Goal: Participate in discussion: Engage in conversation with other users on a specific topic

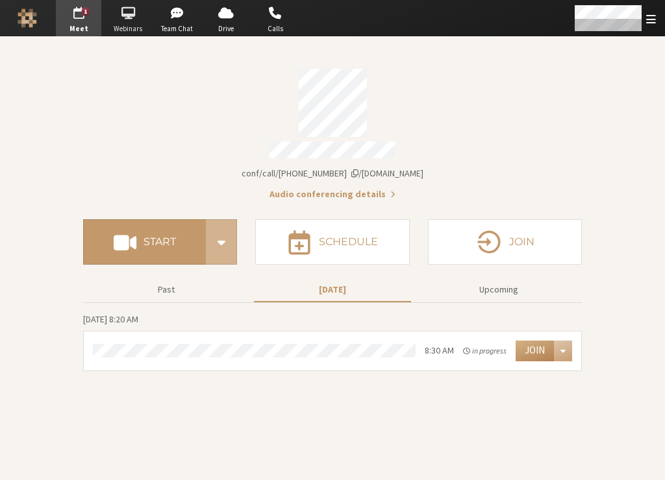
click at [119, 8] on span "button" at bounding box center [127, 13] width 45 height 21
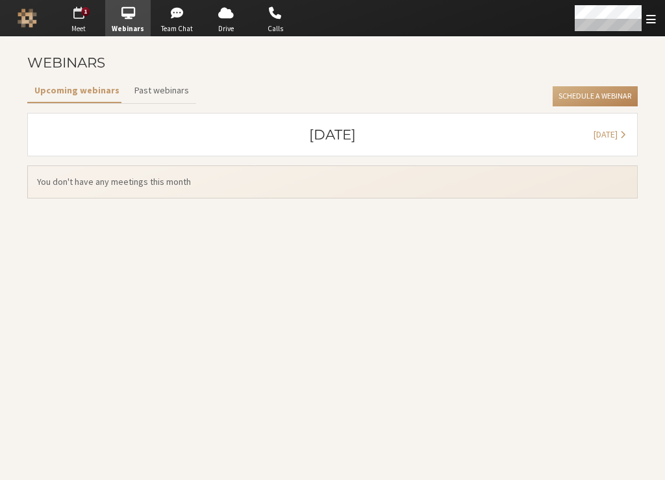
click at [72, 17] on span "button" at bounding box center [78, 13] width 45 height 21
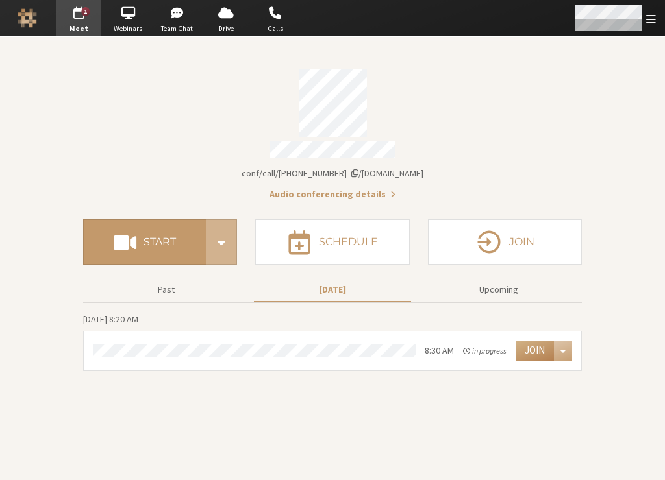
click at [647, 19] on span "Open menu" at bounding box center [651, 19] width 10 height 12
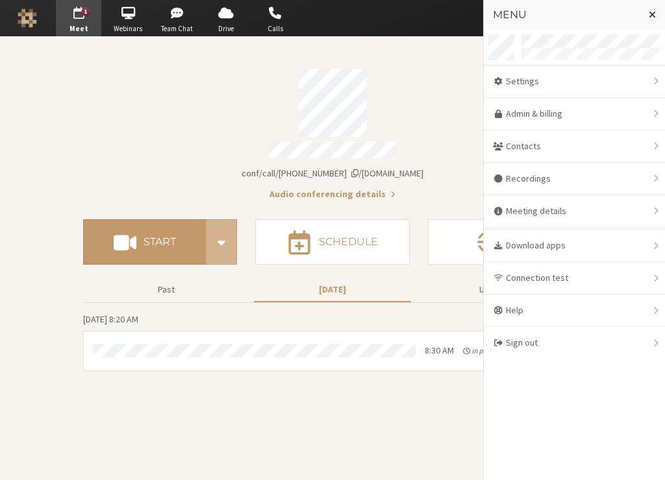
drag, startPoint x: 103, startPoint y: 80, endPoint x: 67, endPoint y: 51, distance: 46.2
click at [101, 80] on div "Account details" at bounding box center [332, 103] width 499 height 68
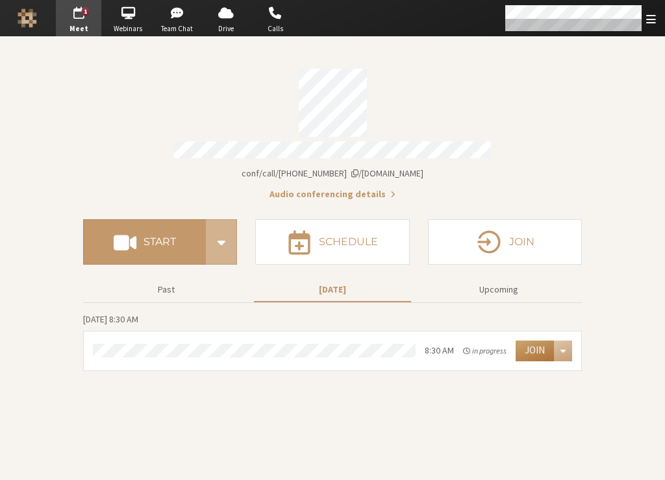
click at [539, 349] on button "Join" at bounding box center [534, 351] width 38 height 21
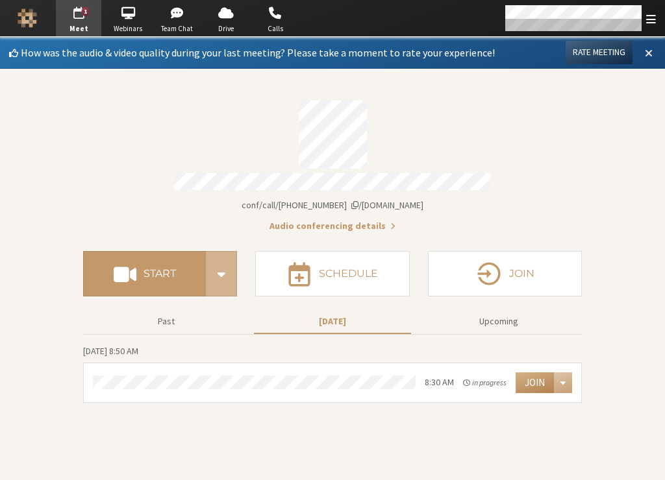
click at [653, 53] on button at bounding box center [648, 53] width 23 height 22
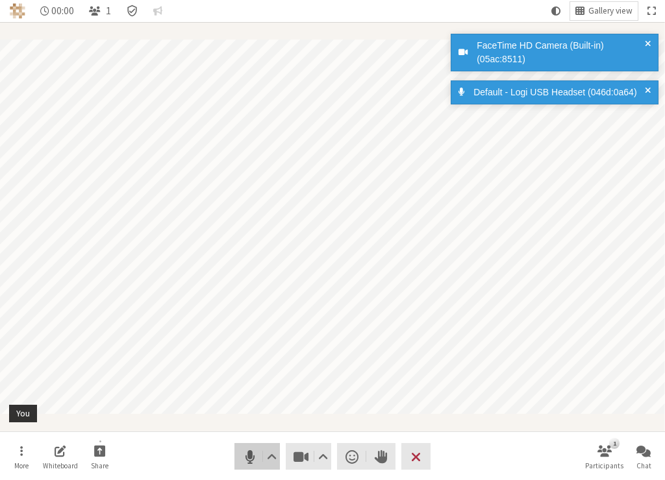
click at [243, 456] on span "Mute (⌘+Shift+A)" at bounding box center [250, 457] width 18 height 18
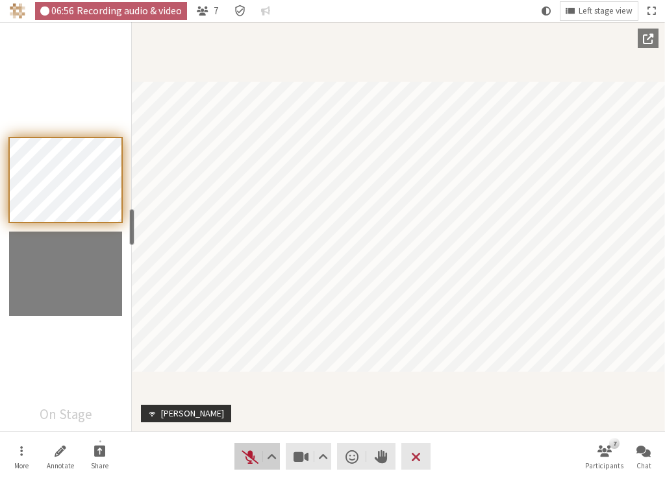
click at [244, 456] on span "Unmute (⌘+Shift+A)" at bounding box center [250, 457] width 18 height 18
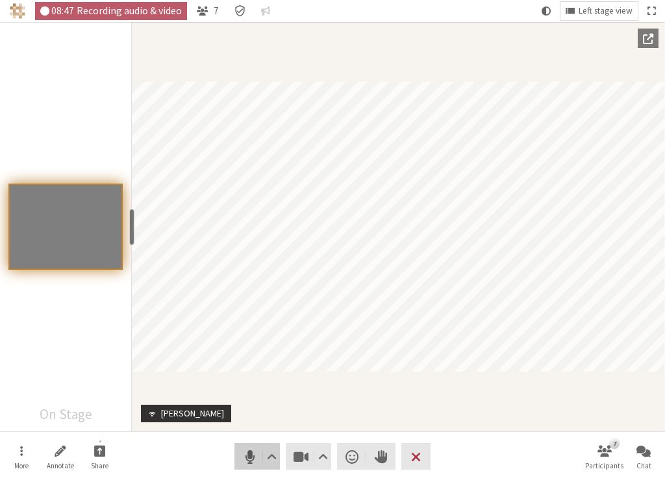
click at [241, 456] on span "Mute (⌘+Shift+A)" at bounding box center [250, 457] width 18 height 18
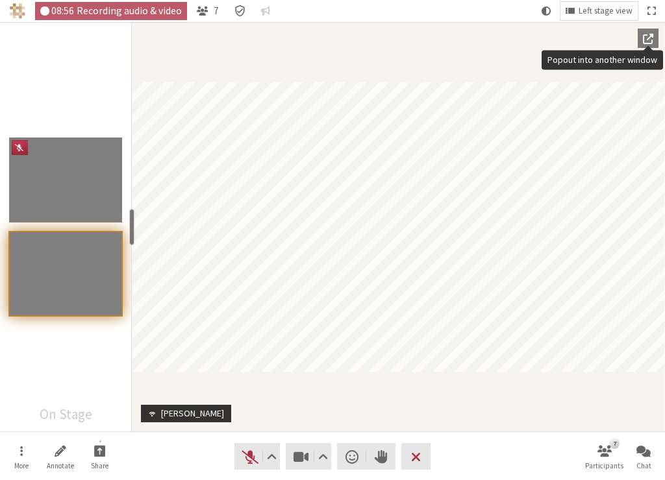
click at [649, 40] on span "Popout into another window" at bounding box center [648, 38] width 10 height 12
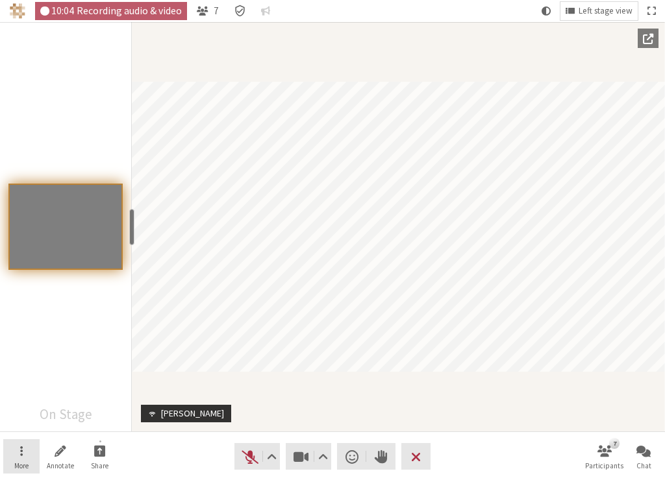
click at [25, 457] on button "More" at bounding box center [21, 456] width 36 height 35
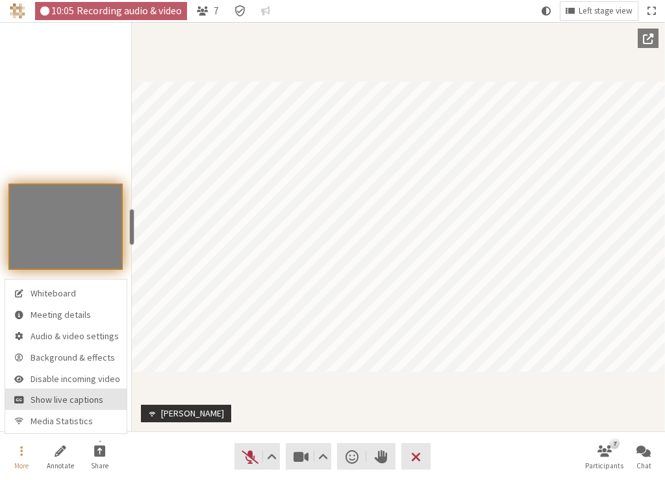
click at [35, 408] on button "Show live captions" at bounding box center [65, 399] width 121 height 21
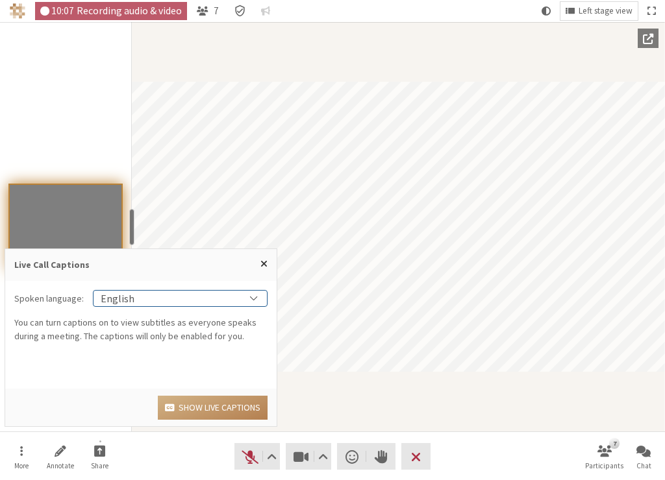
click at [222, 297] on div "English" at bounding box center [179, 299] width 173 height 16
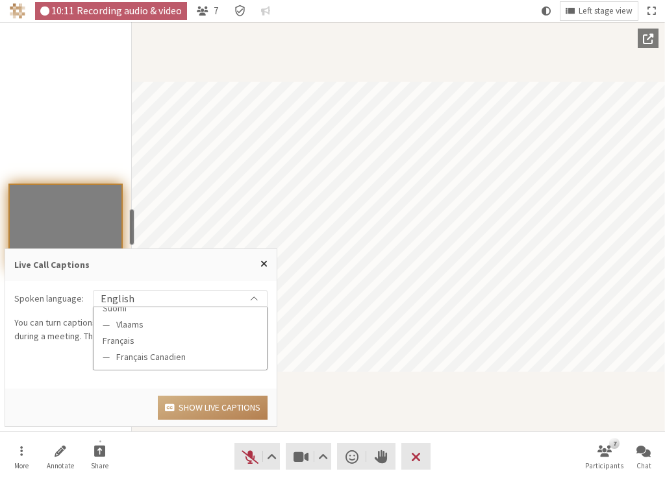
scroll to position [299, 0]
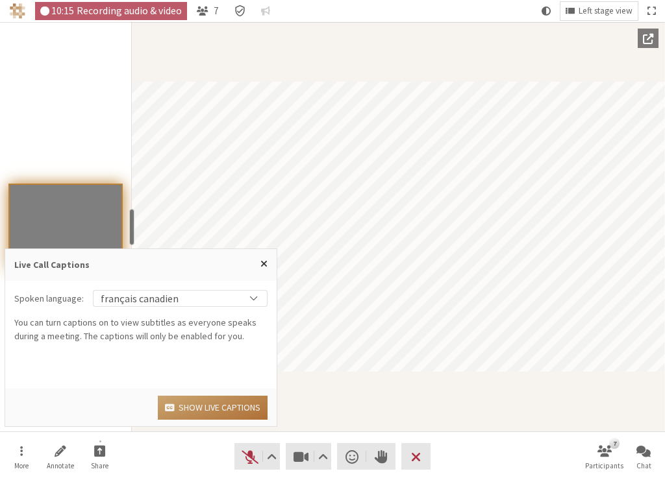
click at [216, 406] on button "Show live captions" at bounding box center [213, 408] width 110 height 24
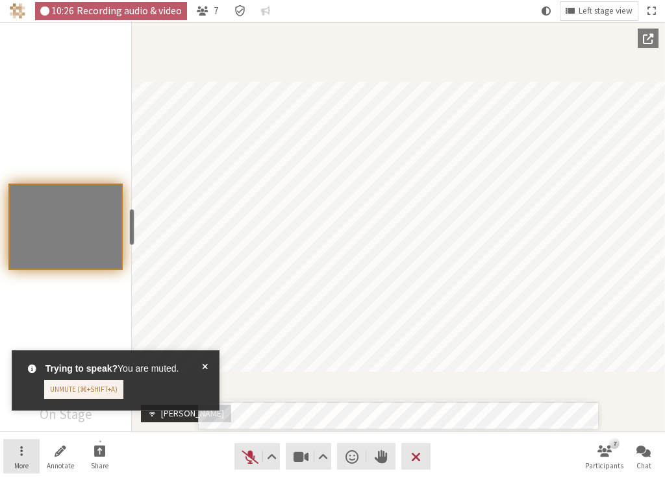
click at [27, 460] on button "More" at bounding box center [21, 456] width 36 height 35
click at [204, 365] on span at bounding box center [205, 380] width 6 height 37
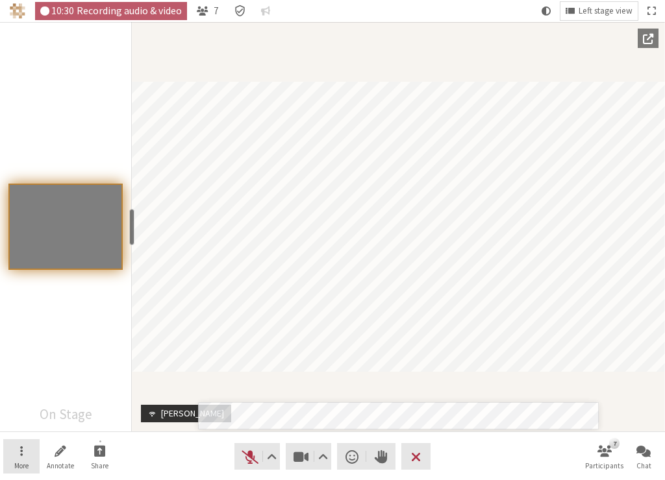
click at [21, 471] on button "More" at bounding box center [21, 456] width 36 height 35
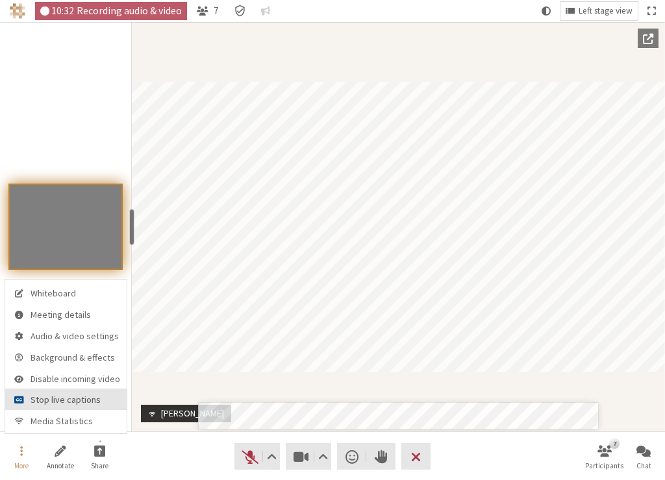
click at [71, 398] on span "Stop live captions" at bounding box center [76, 400] width 90 height 10
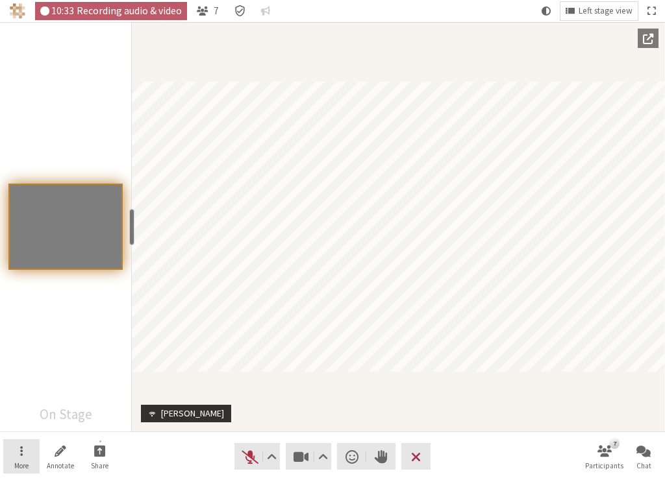
click at [21, 453] on span "Open menu" at bounding box center [21, 450] width 3 height 15
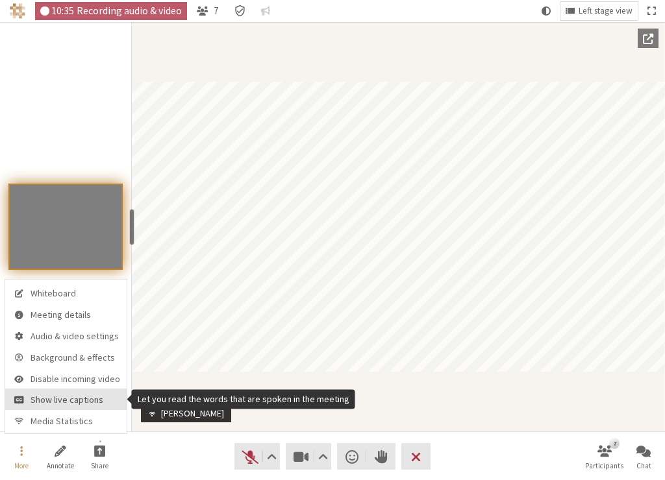
click at [48, 405] on span "Show live captions" at bounding box center [76, 400] width 90 height 10
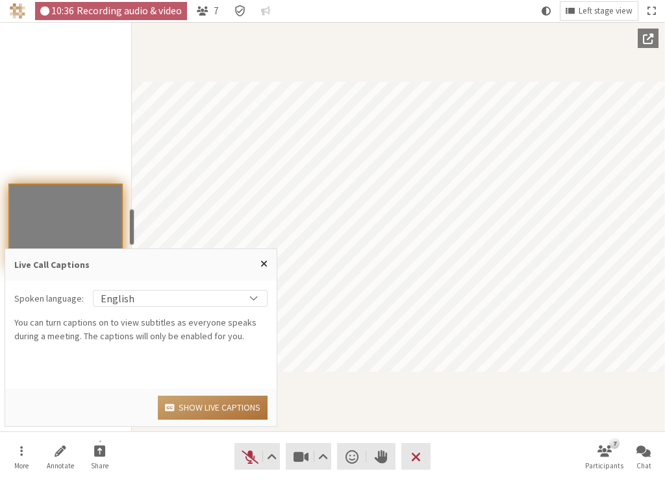
click at [189, 410] on button "Show live captions" at bounding box center [213, 408] width 110 height 24
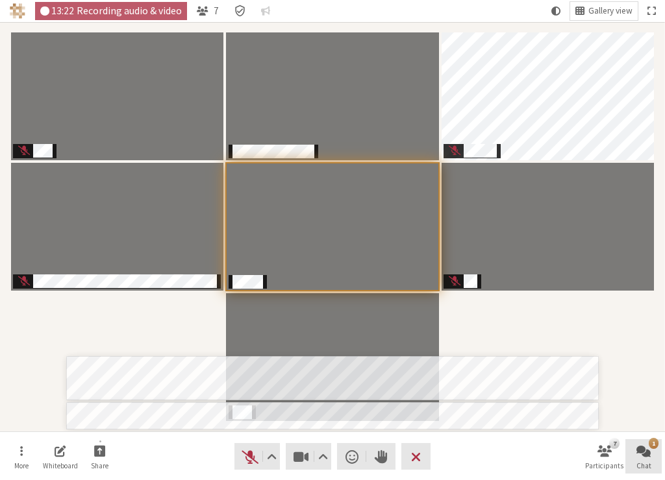
click at [641, 454] on span "Open chat" at bounding box center [643, 450] width 14 height 15
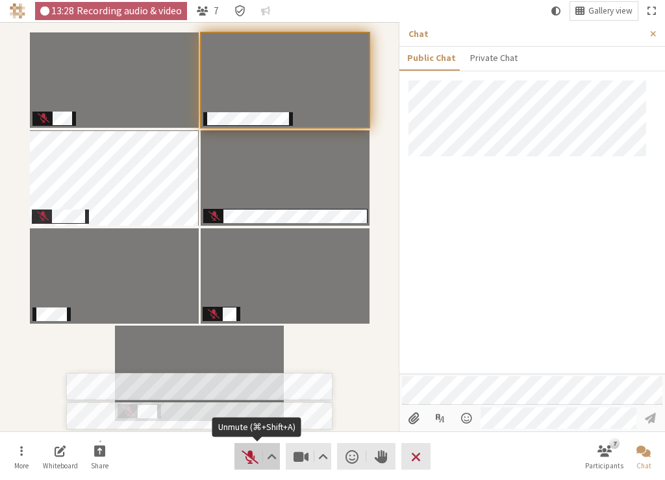
click at [250, 454] on span "Unmute (⌘+Shift+A)" at bounding box center [250, 457] width 18 height 18
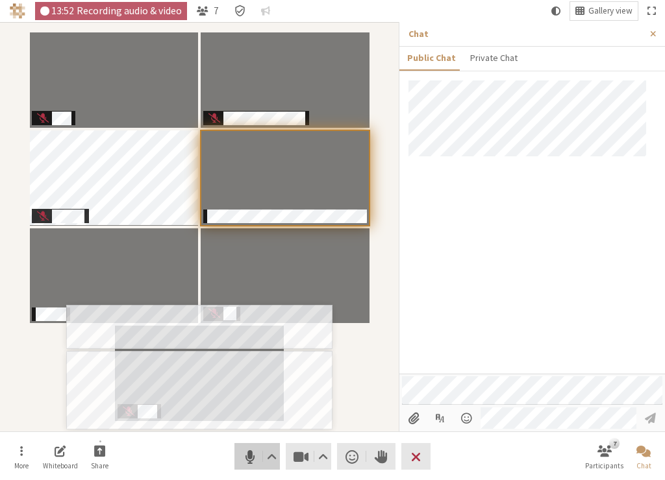
click at [243, 454] on span "Mute (⌘+Shift+A)" at bounding box center [250, 457] width 18 height 18
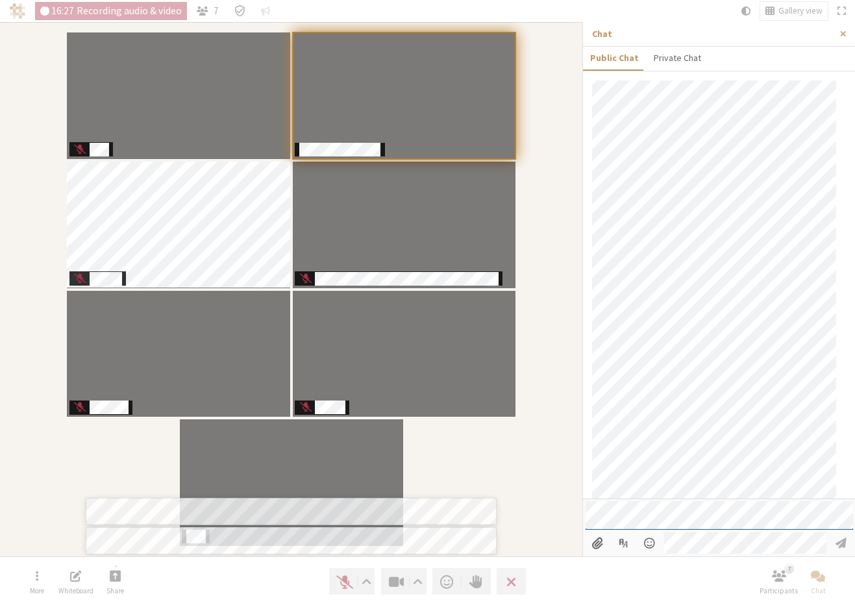
scroll to position [598, 0]
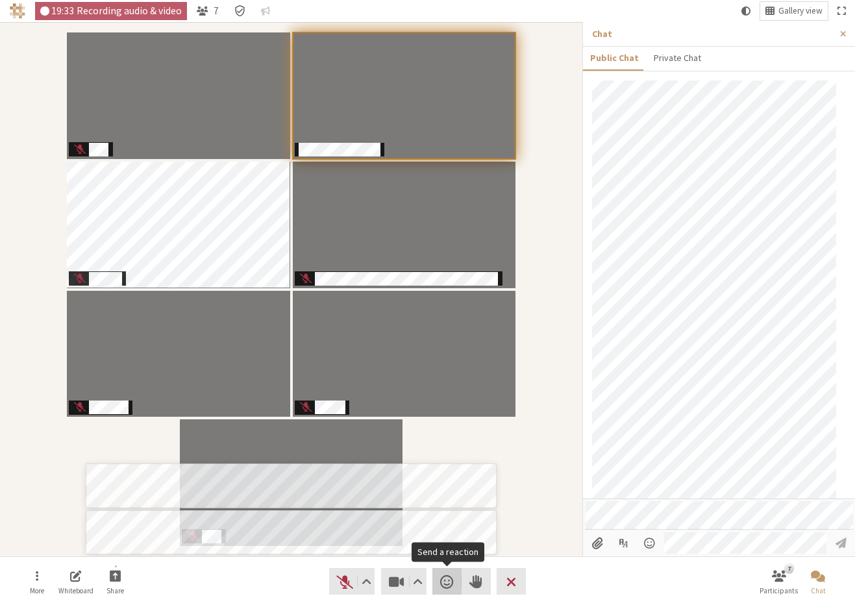
click at [446, 480] on span "Send a reaction" at bounding box center [446, 581] width 13 height 18
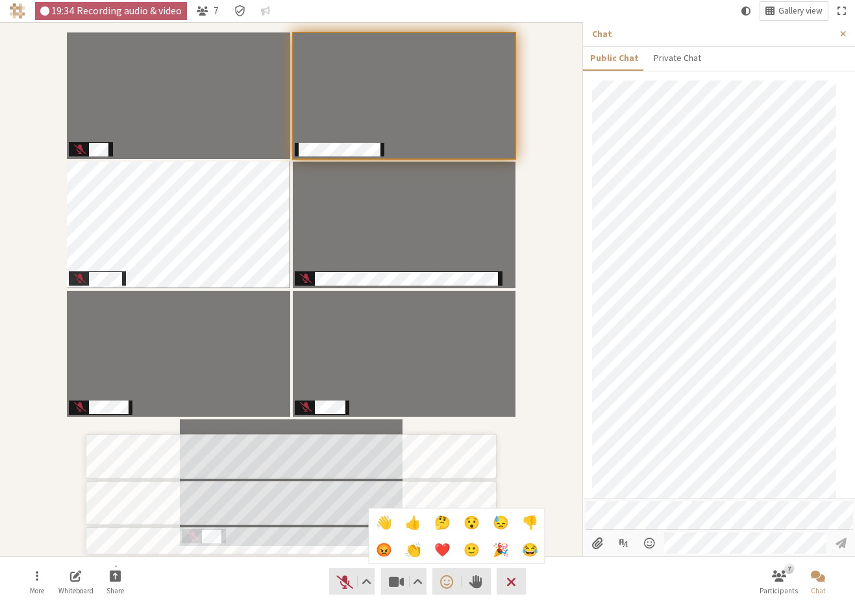
click at [493, 480] on span "🎉" at bounding box center [501, 550] width 16 height 14
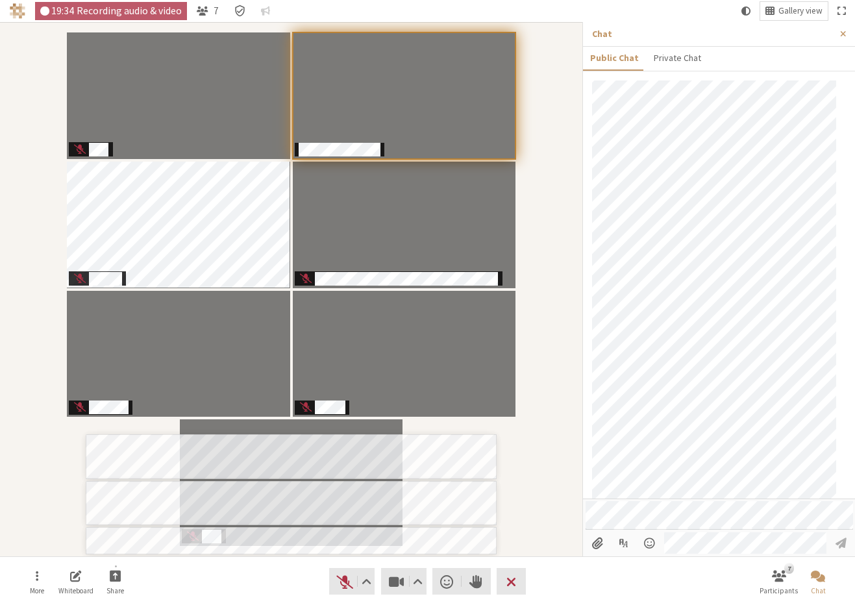
scroll to position [659, 0]
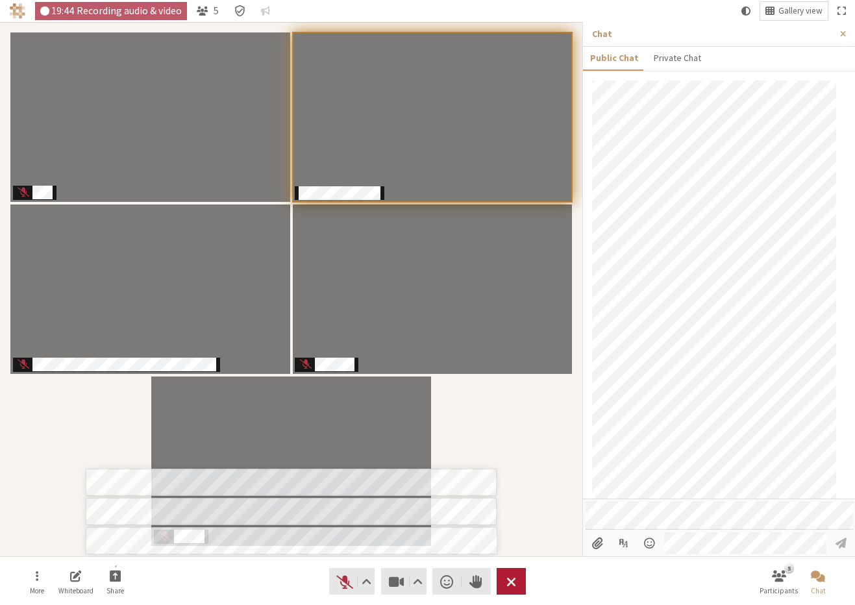
click at [506, 480] on span "Leave meeting" at bounding box center [511, 581] width 10 height 18
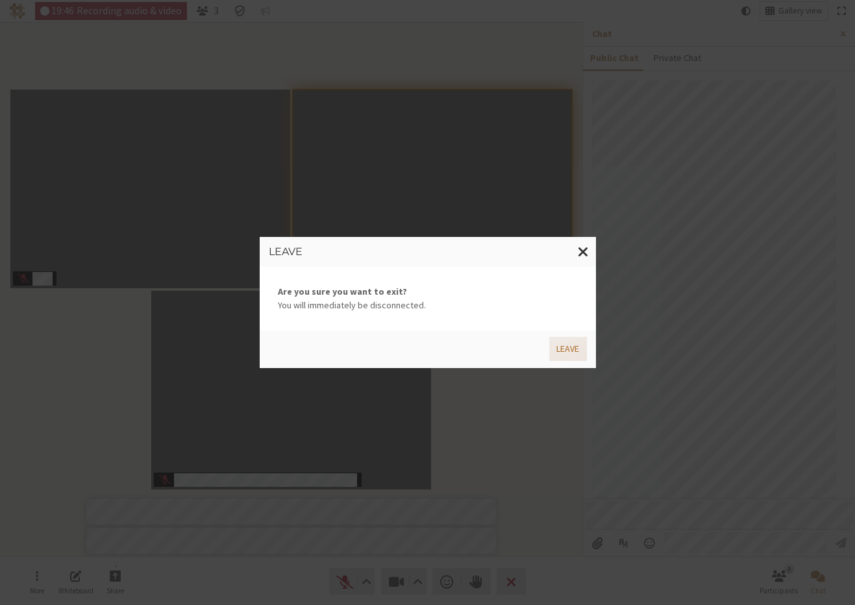
click at [563, 349] on button "Leave" at bounding box center [567, 349] width 37 height 24
